Goal: Navigation & Orientation: Find specific page/section

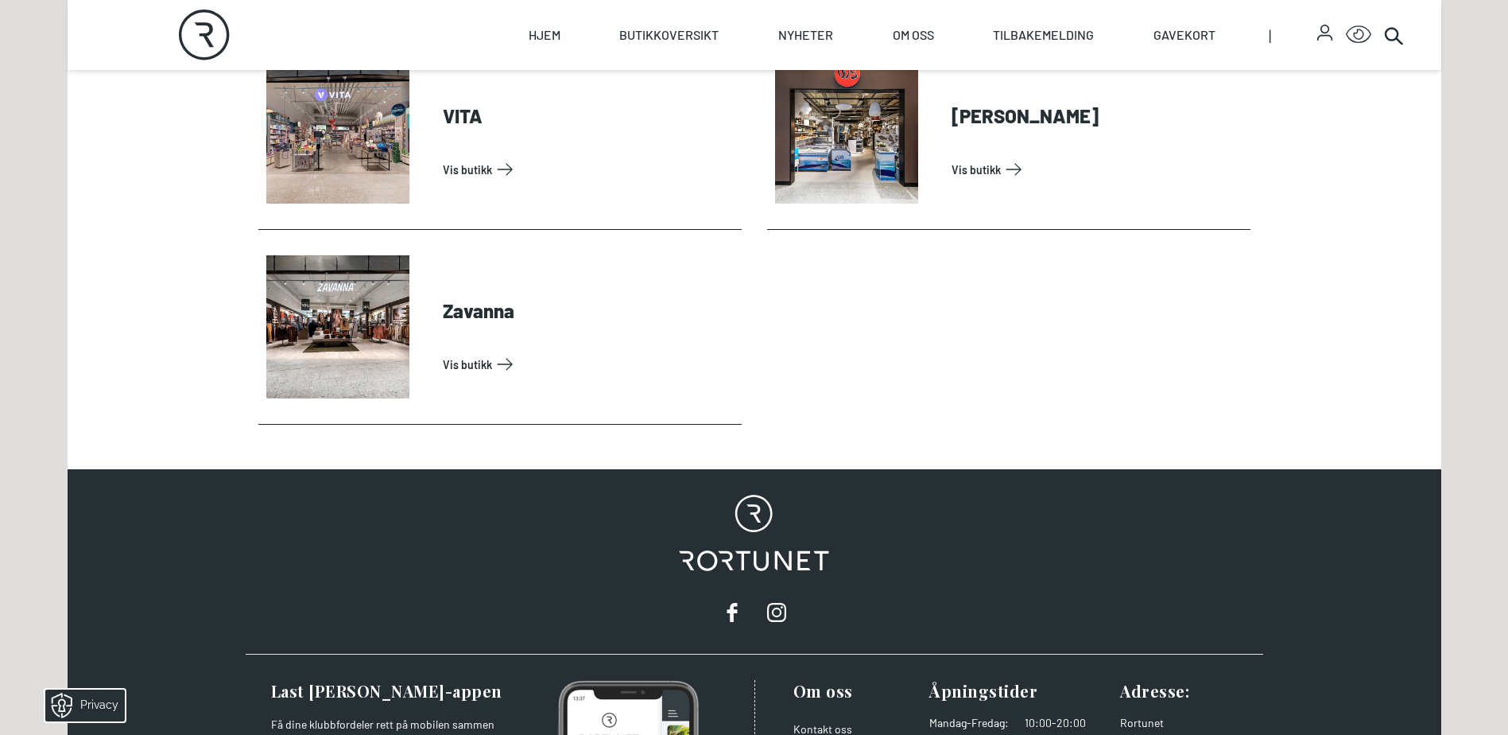
scroll to position [5328, 0]
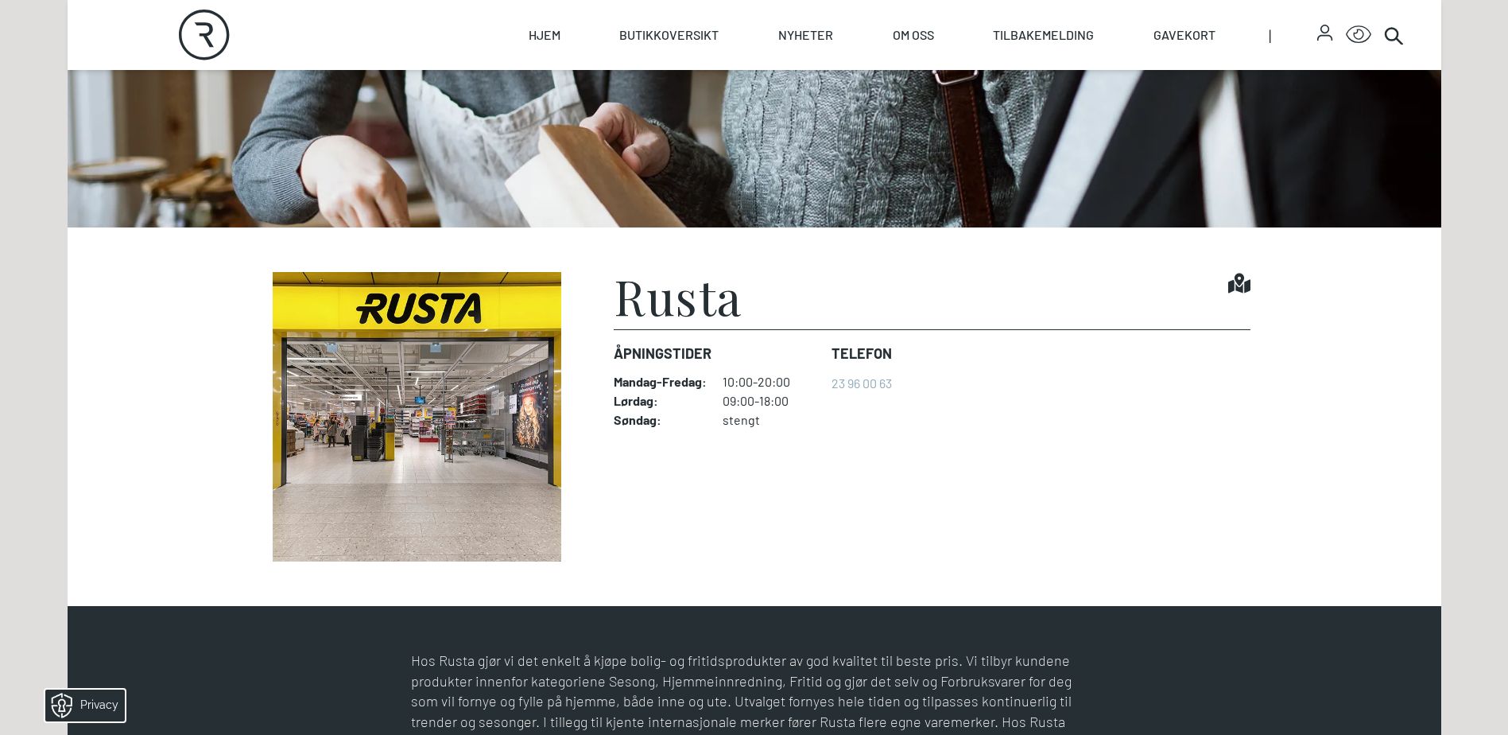
scroll to position [477, 0]
